Goal: Information Seeking & Learning: Learn about a topic

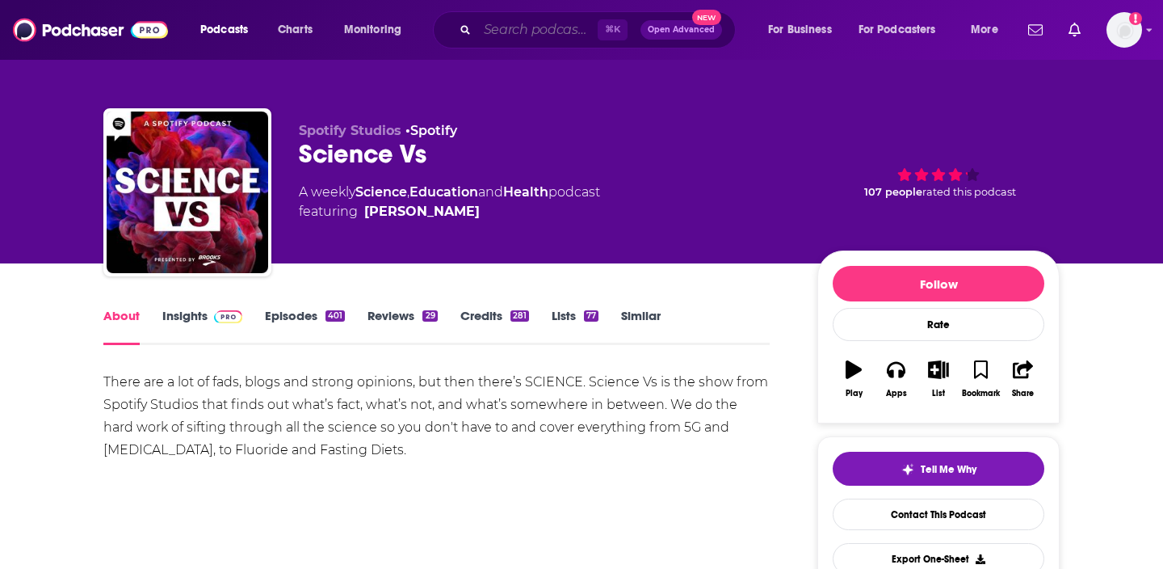
click at [499, 28] on input "Search podcasts, credits, & more..." at bounding box center [538, 30] width 120 height 26
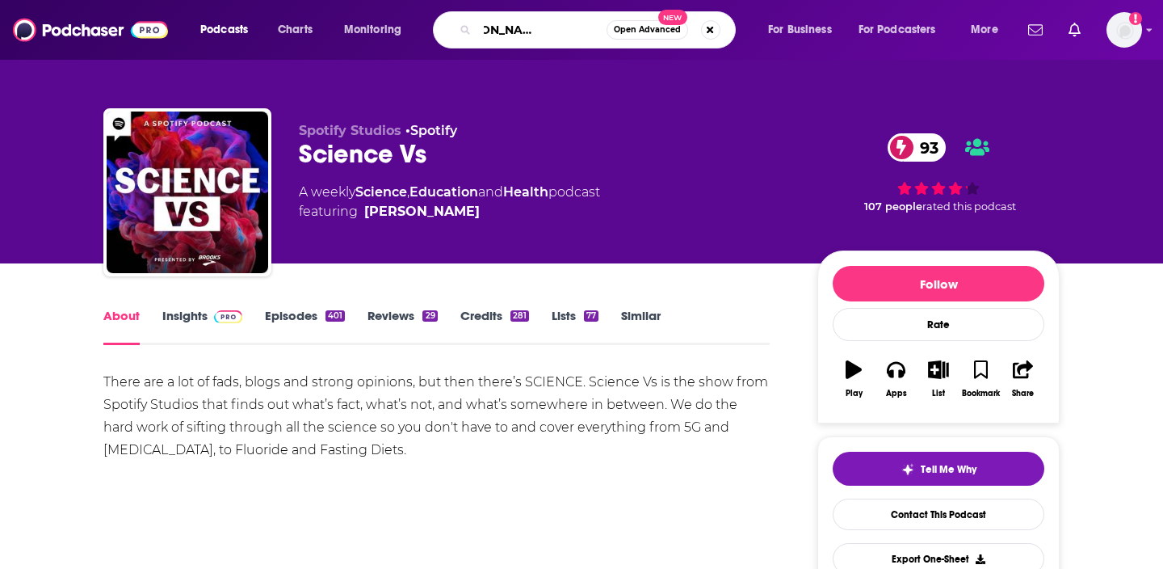
scroll to position [0, 74]
type input "the [PERSON_NAME] mentality podcast"
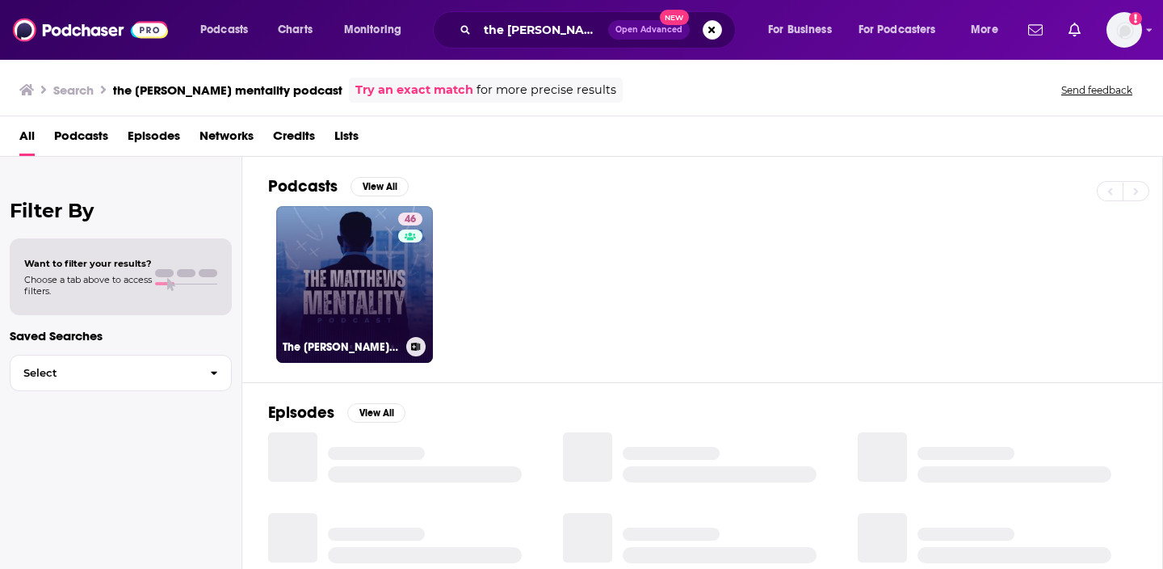
click at [335, 276] on link "46 The [PERSON_NAME] Mentality Podcast" at bounding box center [354, 284] width 157 height 157
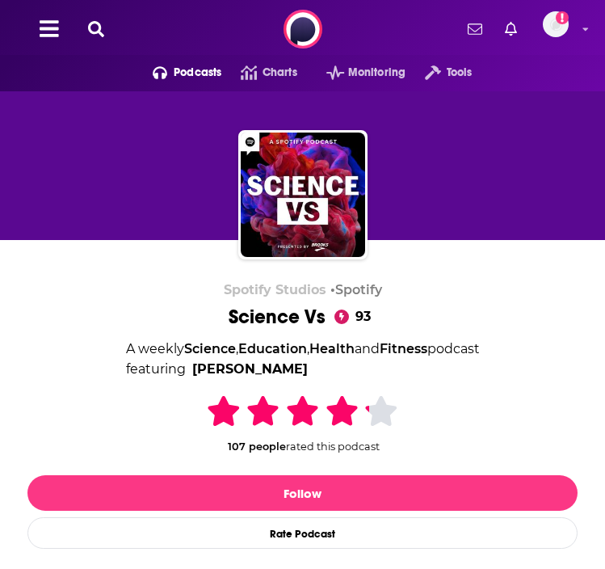
click at [90, 32] on icon at bounding box center [96, 29] width 16 height 16
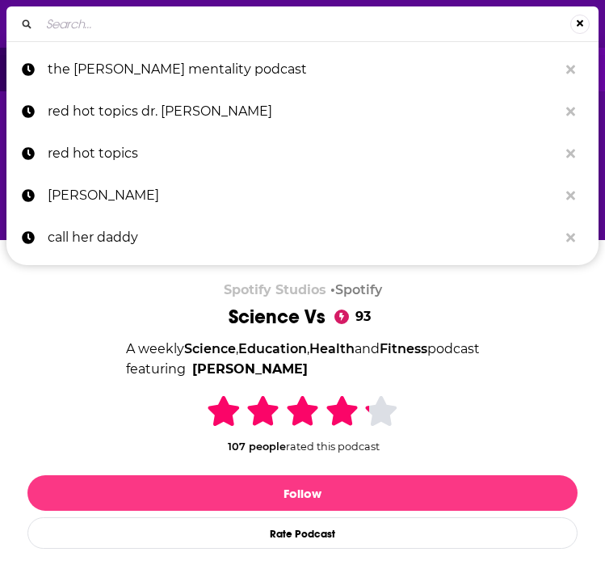
type input "t"
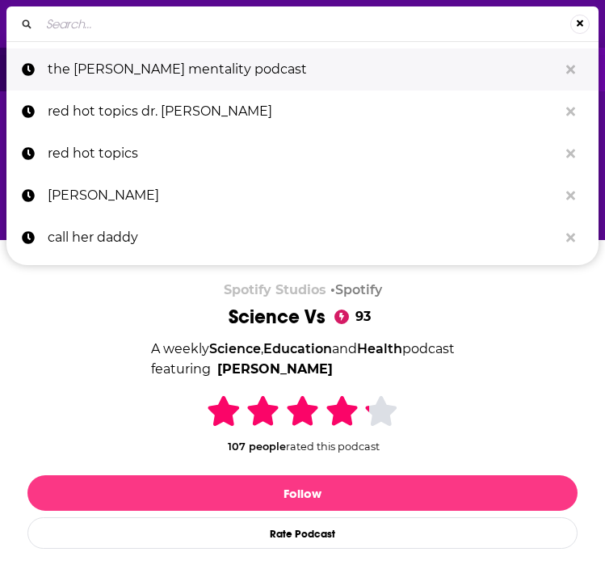
click at [136, 84] on p "the [PERSON_NAME] mentality podcast" at bounding box center [303, 69] width 511 height 42
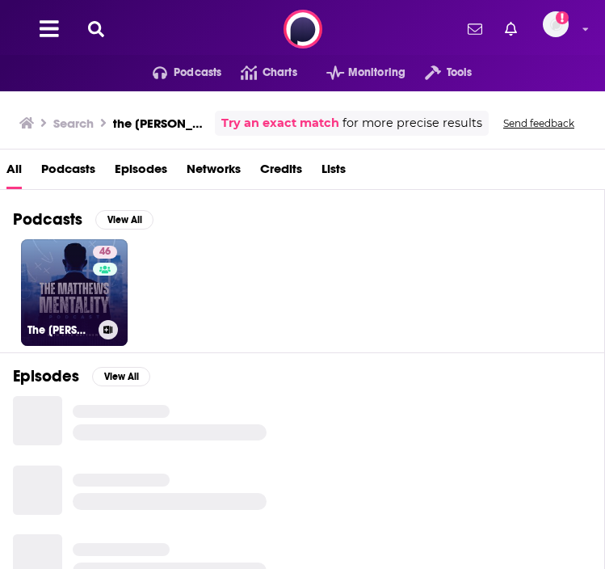
click at [72, 269] on link "46 The [PERSON_NAME] Mentality Podcast" at bounding box center [74, 292] width 107 height 107
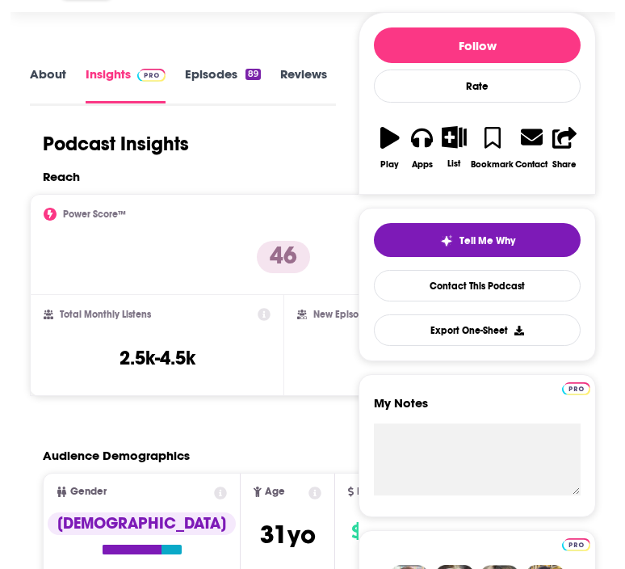
scroll to position [289, 0]
